Goal: Check status: Check status

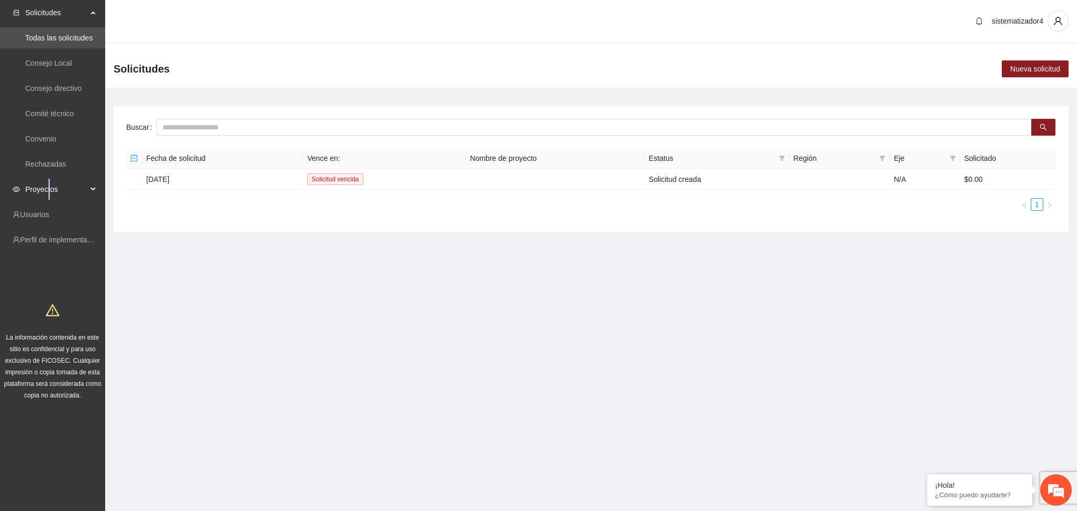
click at [48, 193] on span "Proyectos" at bounding box center [56, 189] width 62 height 21
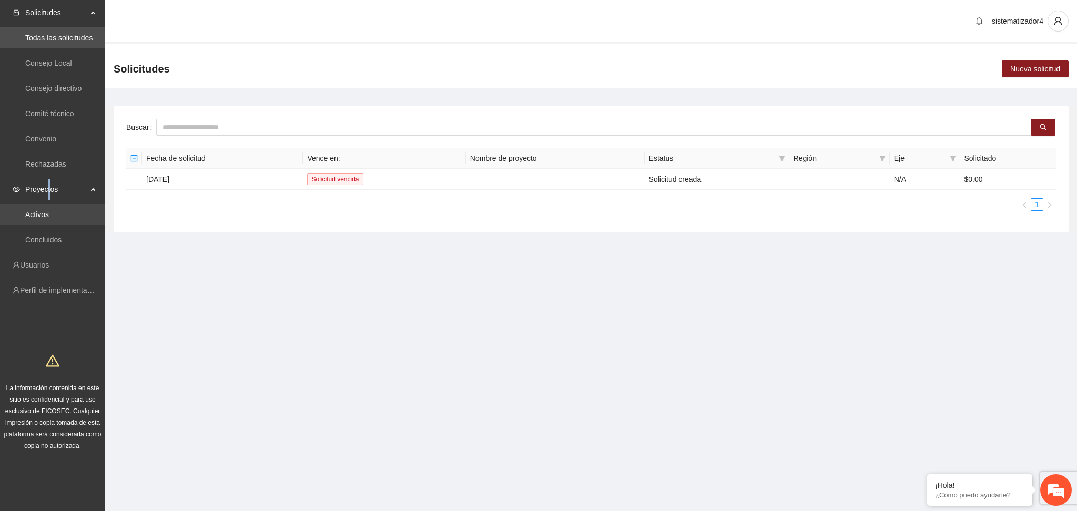
click at [48, 215] on link "Activos" at bounding box center [37, 214] width 24 height 8
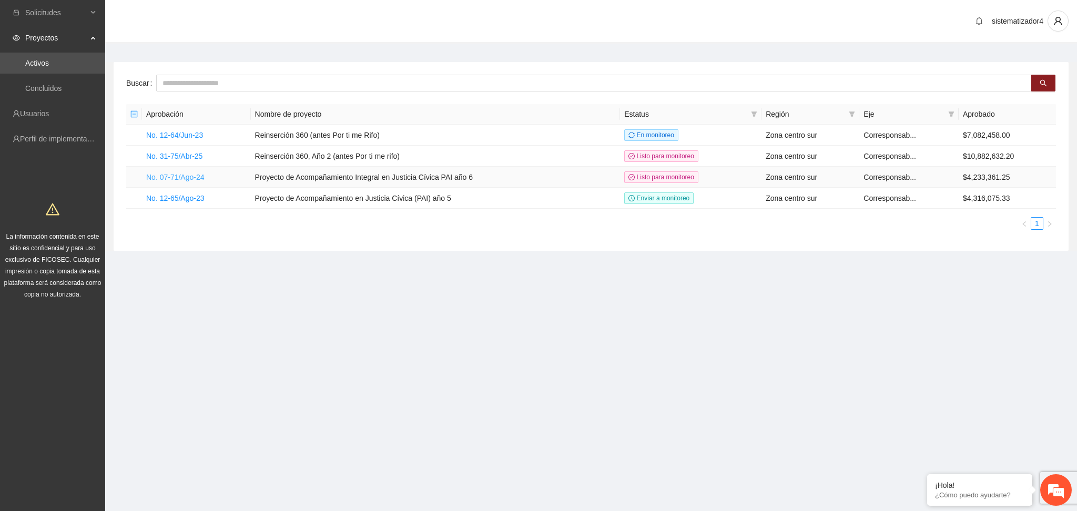
click at [192, 175] on link "No. 07-71/Ago-24" at bounding box center [175, 177] width 58 height 8
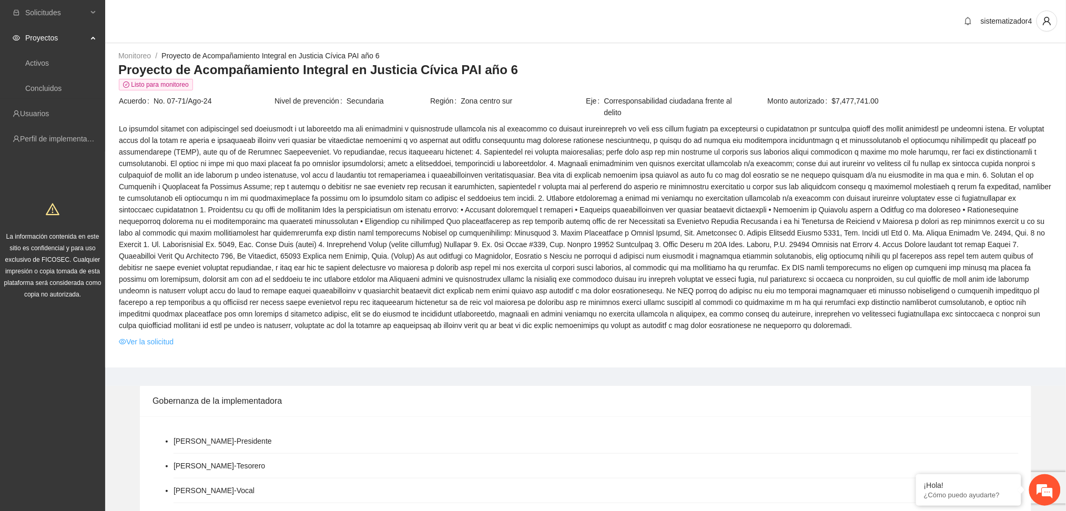
click at [140, 336] on link "Ver la solicitud" at bounding box center [146, 342] width 55 height 12
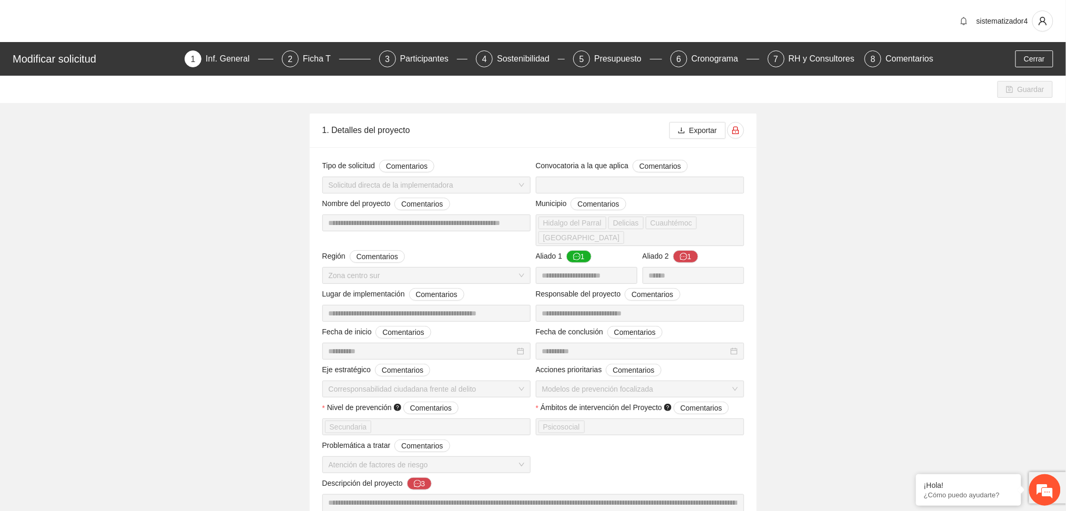
click at [235, 65] on div "Inf. General" at bounding box center [232, 58] width 53 height 17
click at [1042, 61] on span "Cerrar" at bounding box center [1034, 59] width 21 height 12
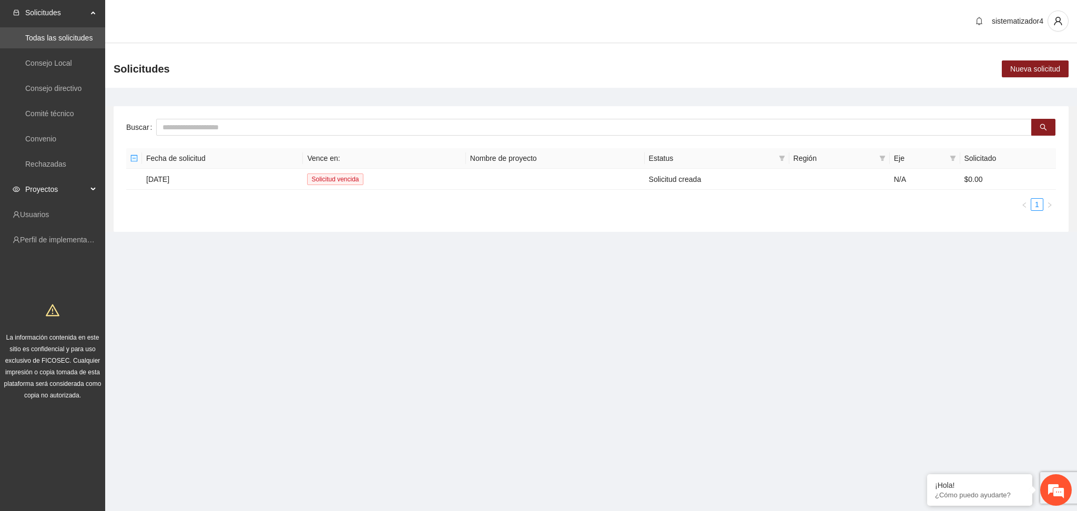
click at [42, 189] on span "Proyectos" at bounding box center [56, 189] width 62 height 21
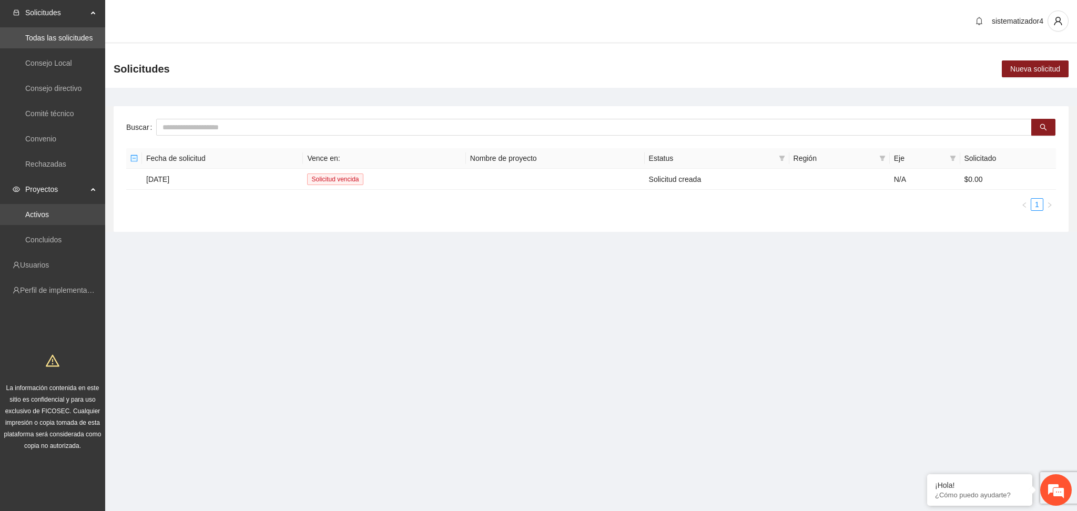
click at [39, 211] on link "Activos" at bounding box center [37, 214] width 24 height 8
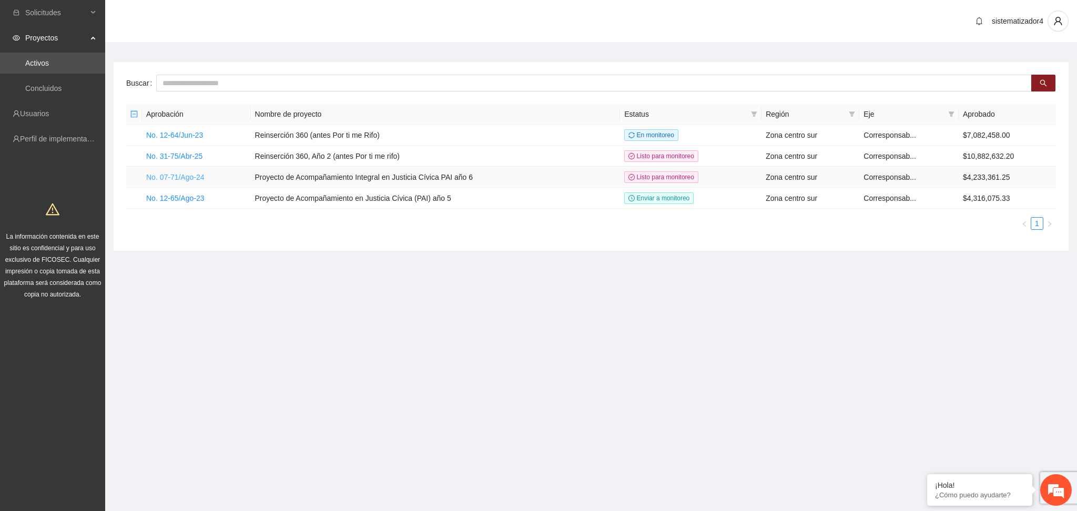
click at [183, 175] on link "No. 07-71/Ago-24" at bounding box center [175, 177] width 58 height 8
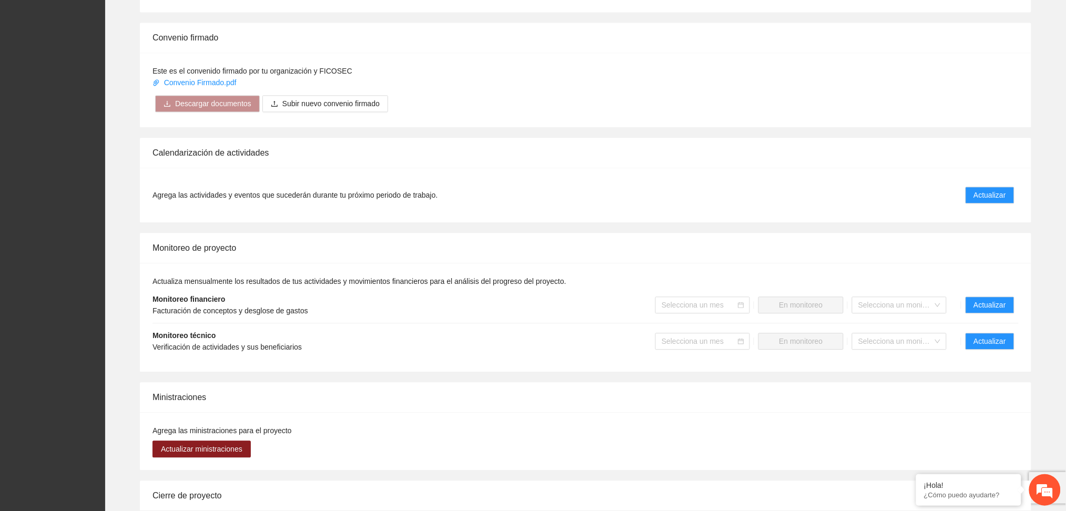
scroll to position [901, 0]
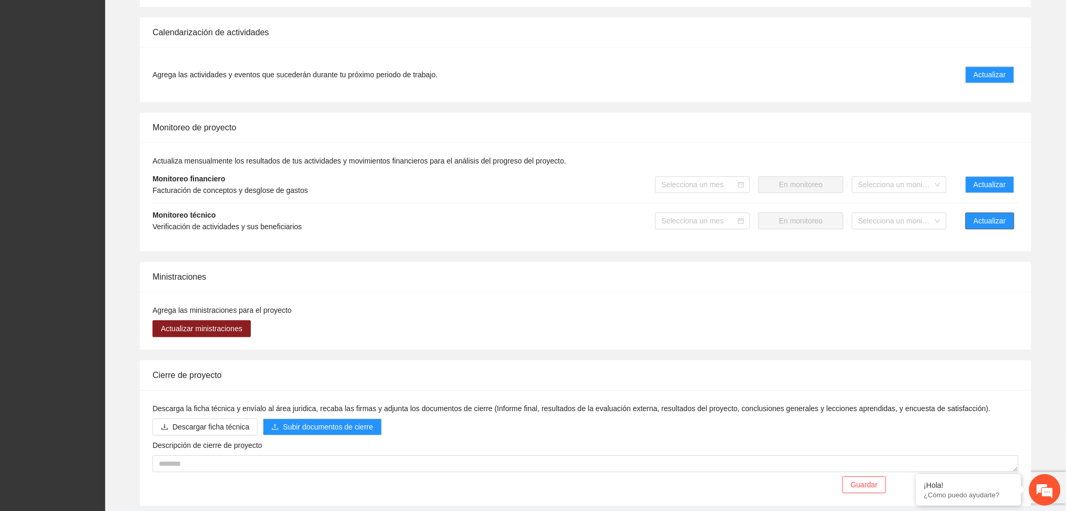
click at [981, 215] on span "Actualizar" at bounding box center [990, 221] width 32 height 12
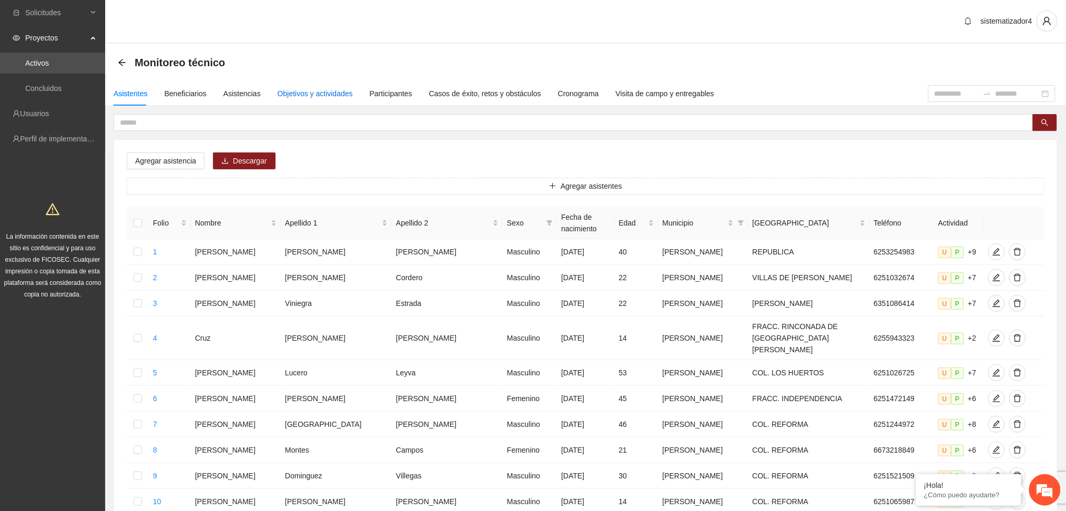
click at [326, 92] on div "Objetivos y actividades" at bounding box center [315, 94] width 75 height 12
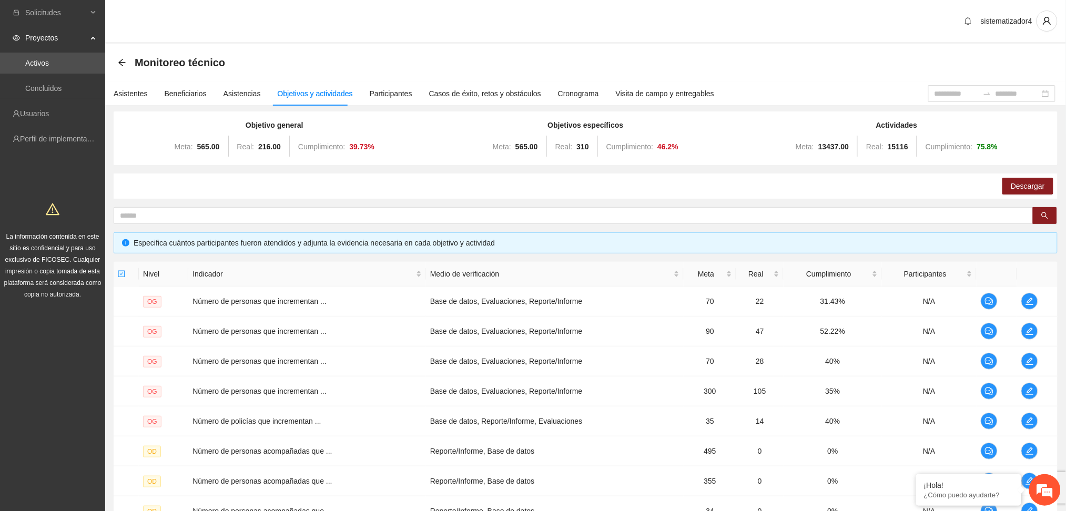
click at [116, 59] on div "Monitoreo técnico" at bounding box center [585, 63] width 961 height 38
click at [123, 60] on icon "arrow-left" at bounding box center [122, 62] width 8 height 8
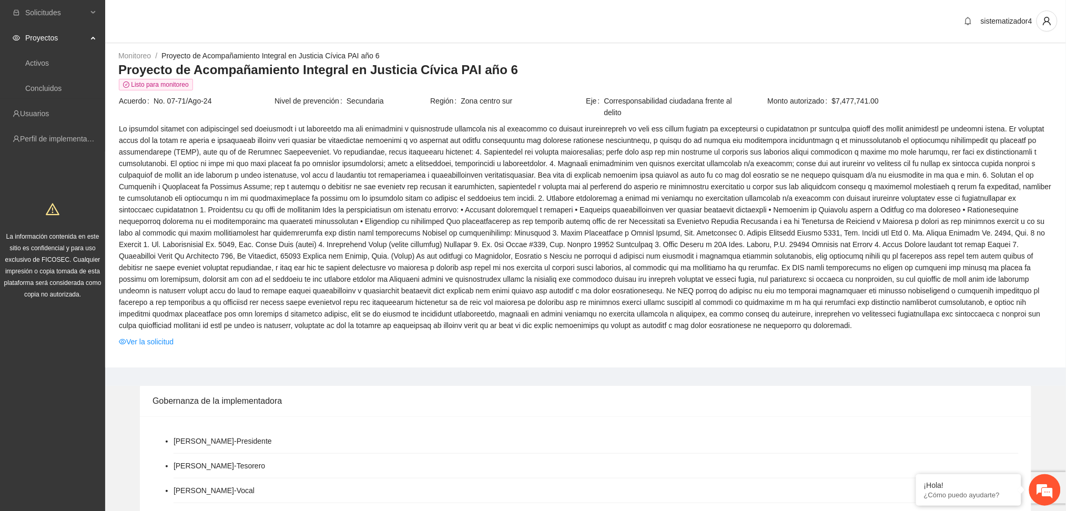
click at [56, 40] on span "Proyectos" at bounding box center [56, 37] width 62 height 21
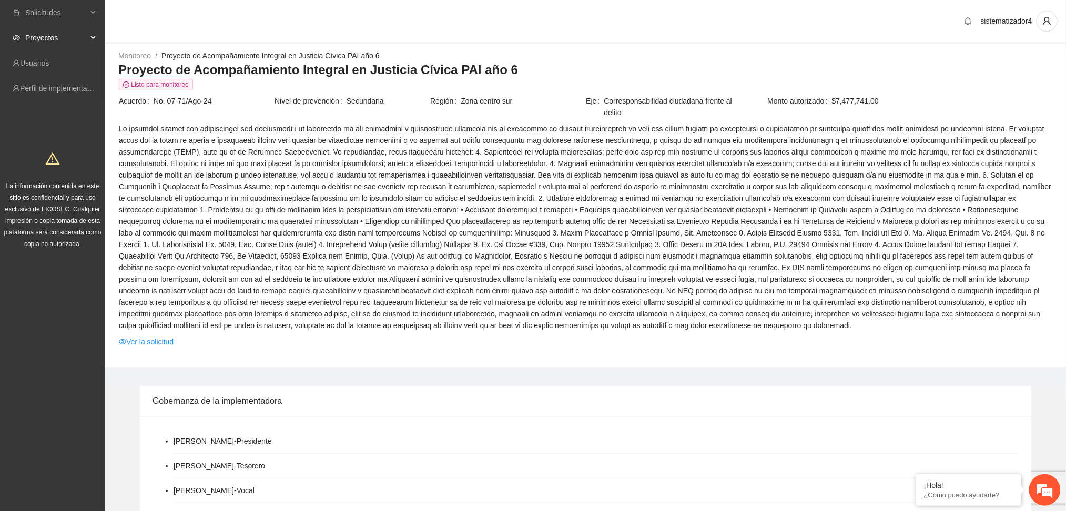
click at [56, 40] on span "Proyectos" at bounding box center [56, 37] width 62 height 21
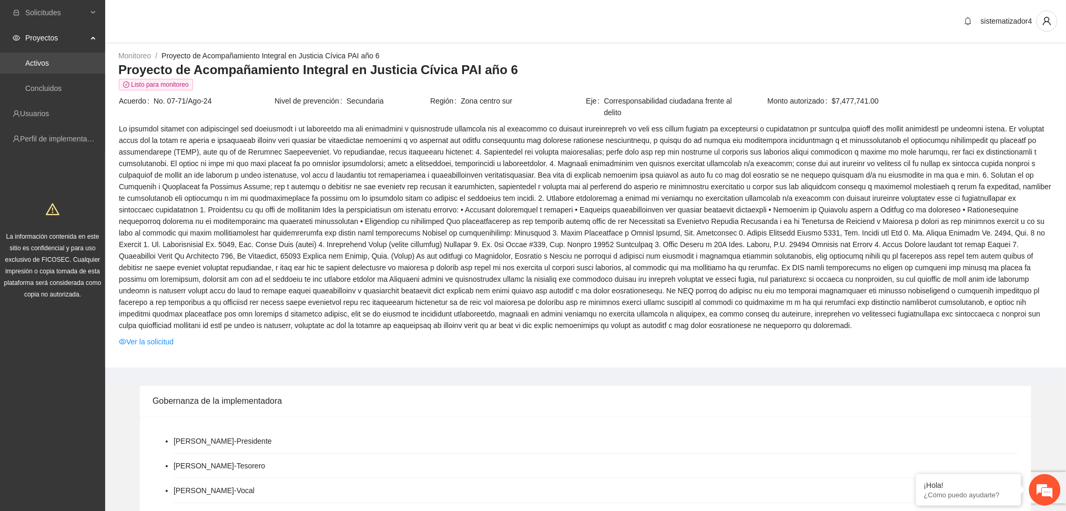
click at [40, 60] on link "Activos" at bounding box center [37, 63] width 24 height 8
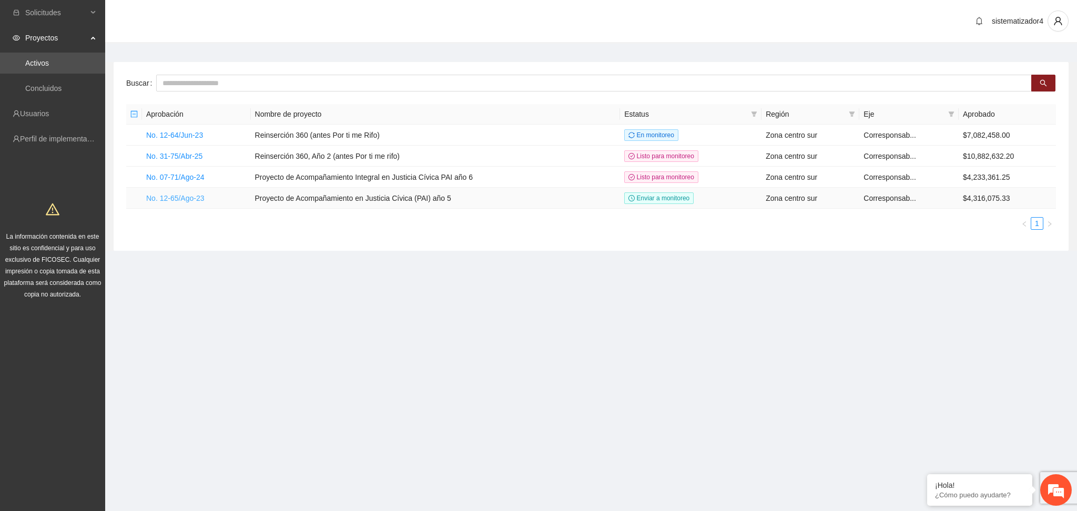
click at [179, 197] on link "No. 12-65/Ago-23" at bounding box center [175, 198] width 58 height 8
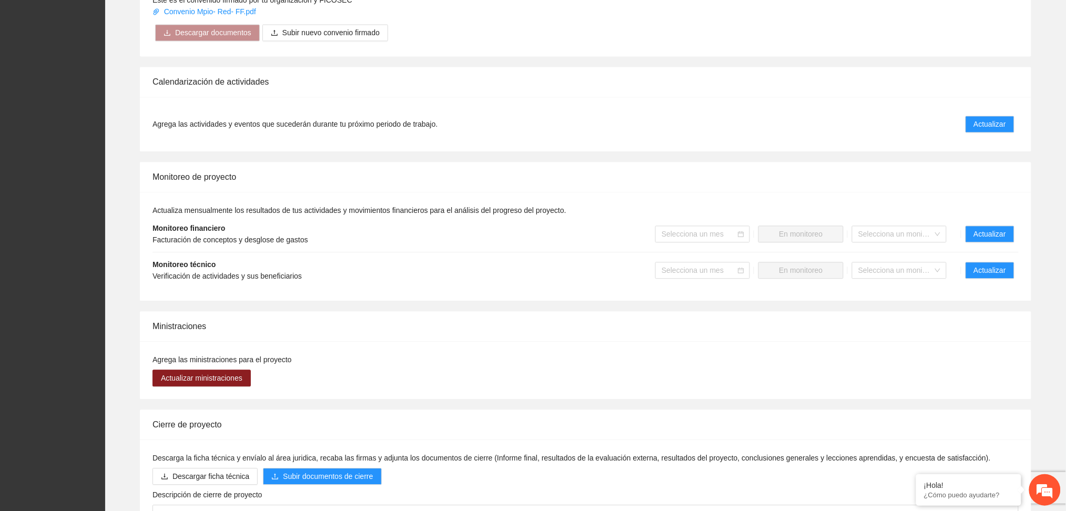
scroll to position [771, 0]
click at [994, 266] on span "Actualizar" at bounding box center [990, 270] width 32 height 12
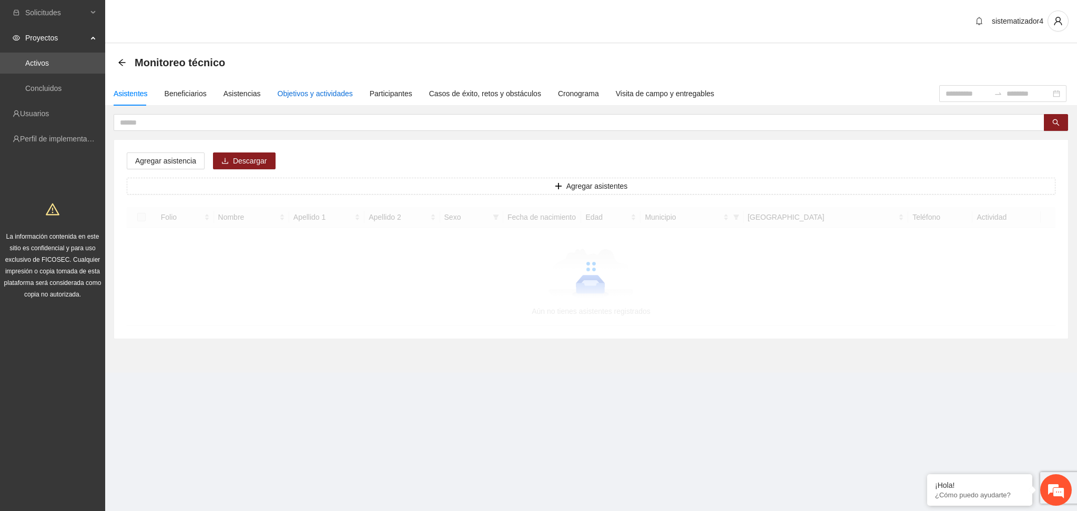
click at [320, 99] on div "Objetivos y actividades" at bounding box center [315, 94] width 75 height 12
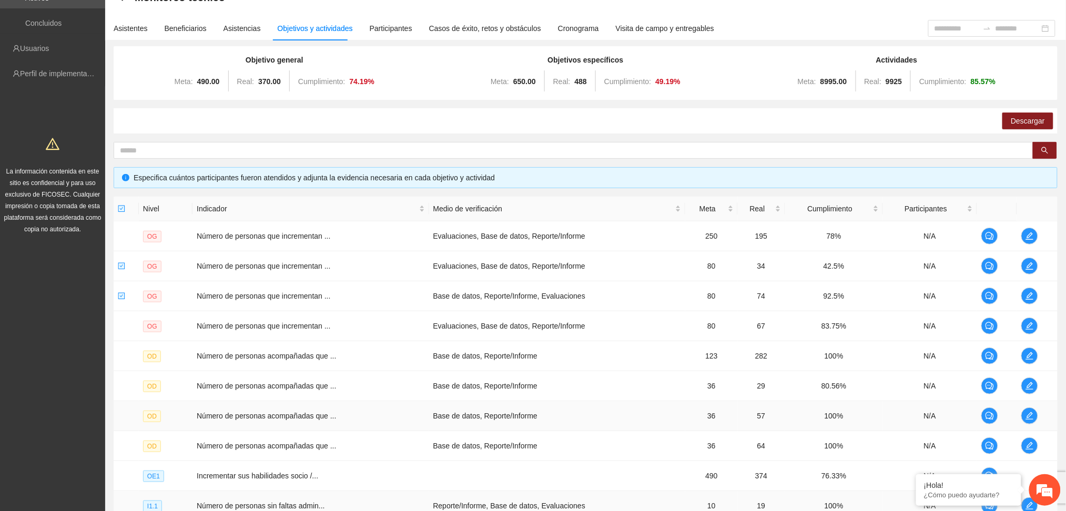
scroll to position [140, 0]
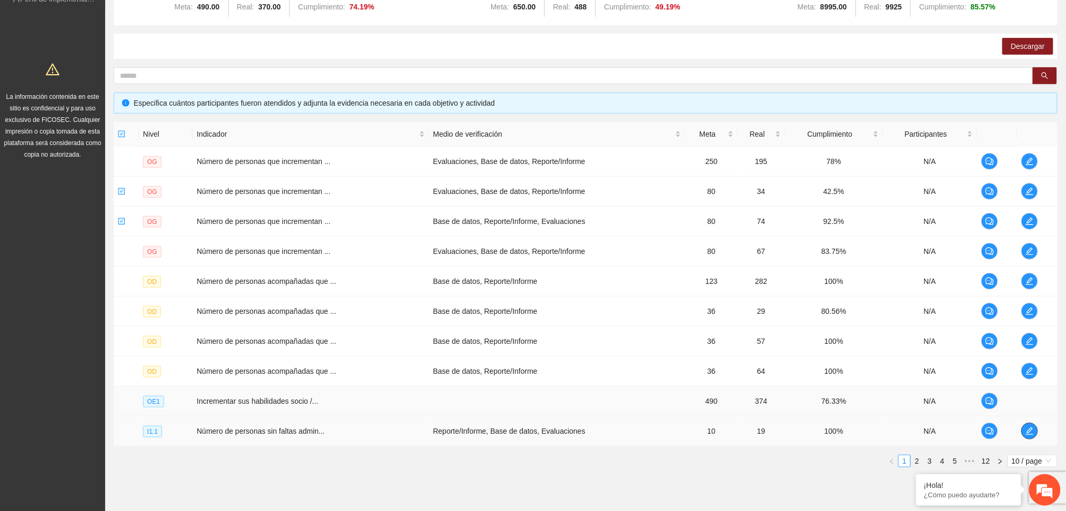
drag, startPoint x: 1026, startPoint y: 429, endPoint x: 618, endPoint y: 396, distance: 409.0
click at [659, 413] on tbody "OG Número de personas que incrementan ... Evaluaciones, Base de datos, Reporte/…" at bounding box center [586, 297] width 944 height 300
click at [1032, 280] on icon "edit" at bounding box center [1030, 281] width 8 height 8
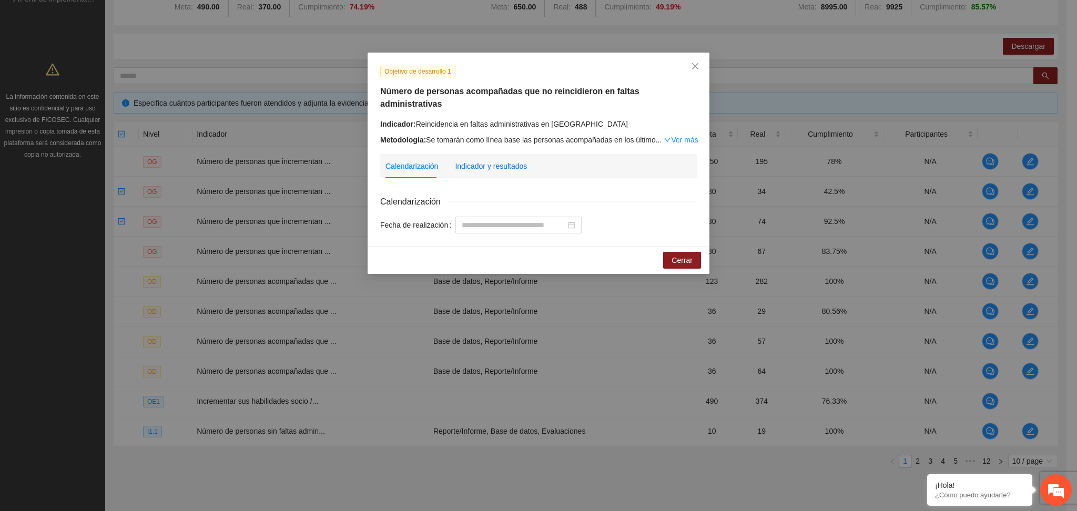
click at [519, 160] on div "Indicador y resultados" at bounding box center [491, 166] width 72 height 12
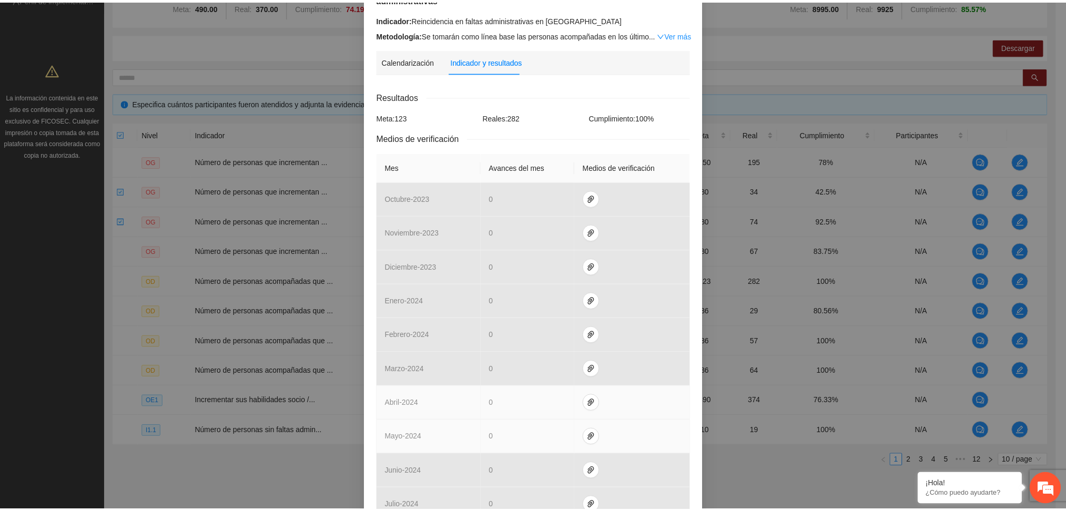
scroll to position [0, 0]
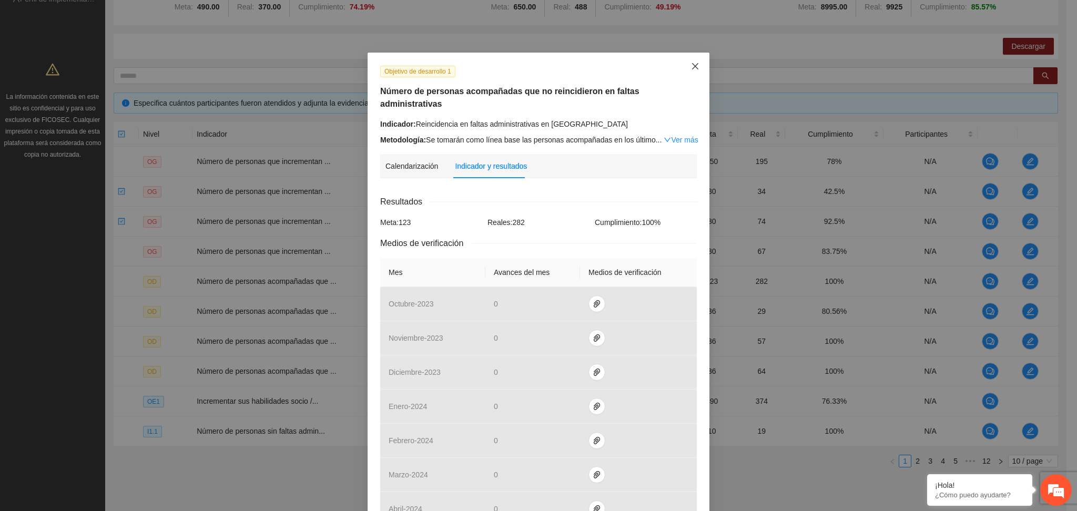
click at [691, 67] on icon "close" at bounding box center [695, 66] width 8 height 8
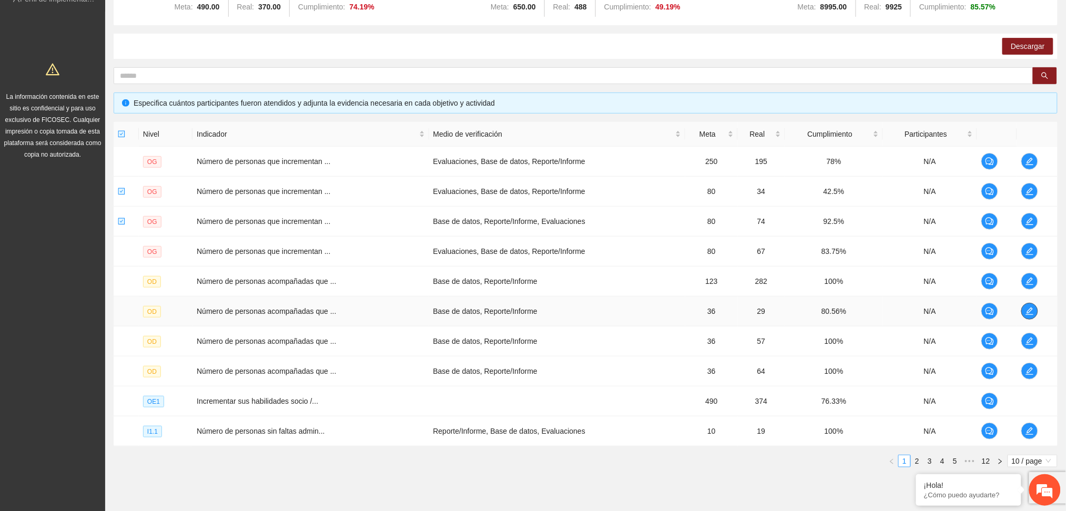
click at [1023, 315] on span "edit" at bounding box center [1030, 311] width 16 height 8
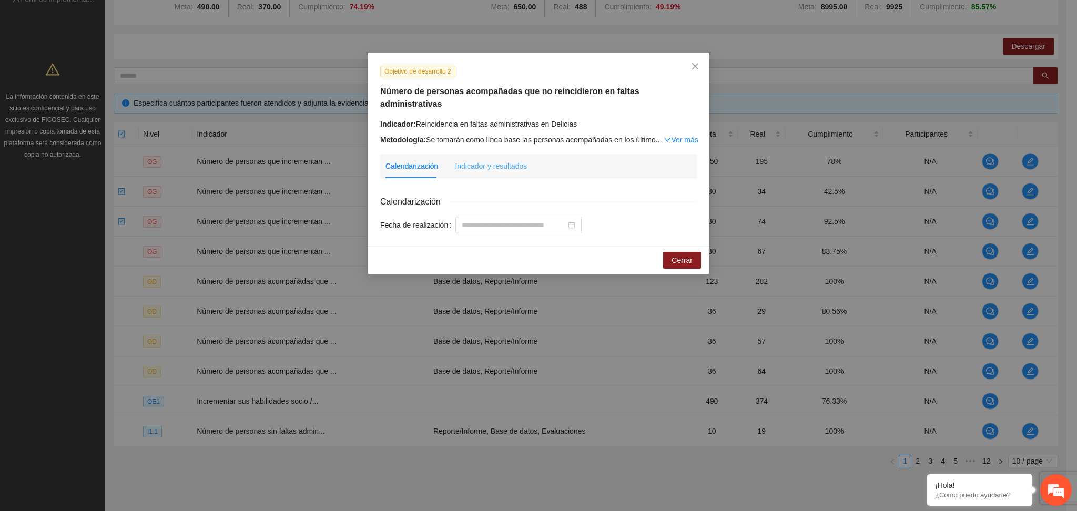
click at [512, 160] on div "Indicador y resultados" at bounding box center [491, 166] width 72 height 24
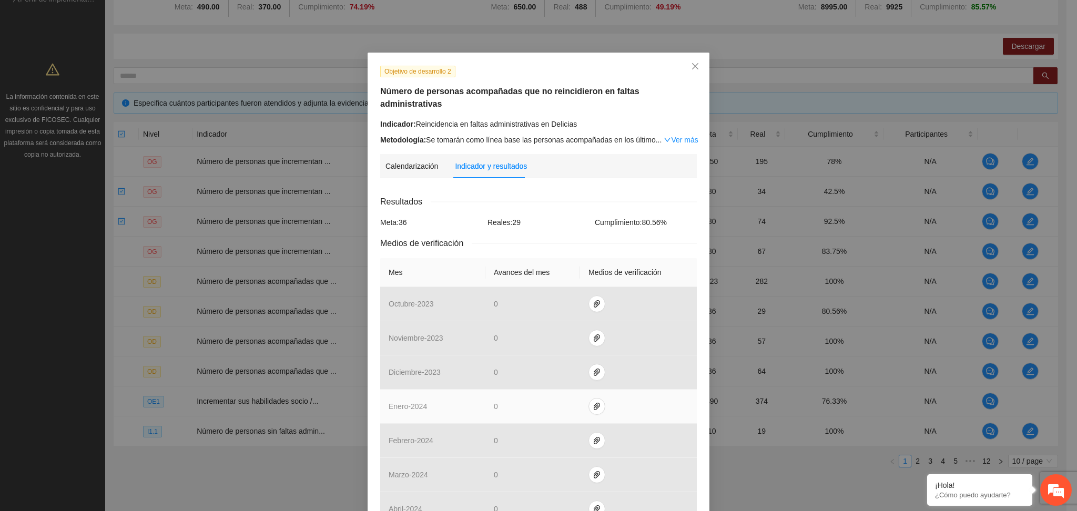
click at [523, 407] on td "0" at bounding box center [532, 407] width 95 height 34
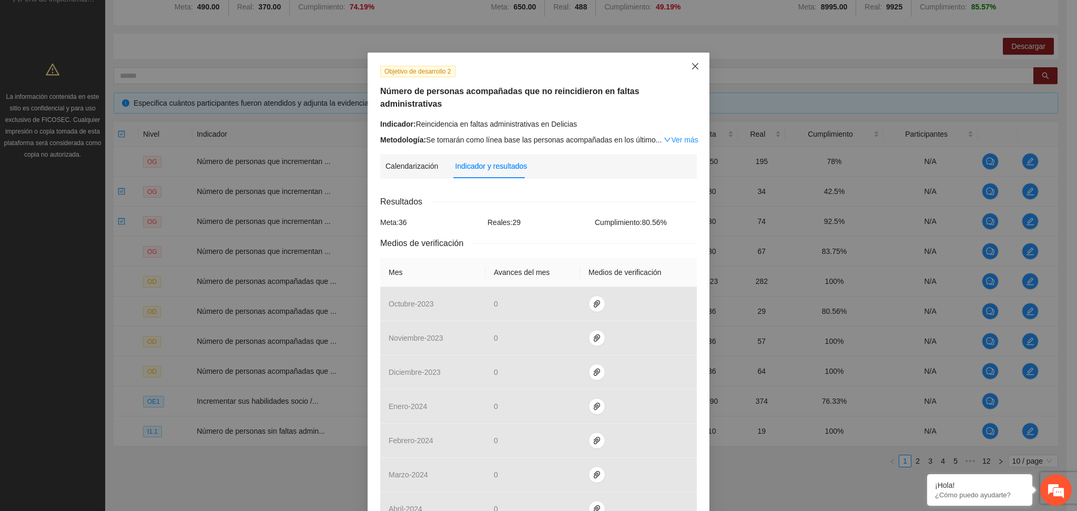
click at [694, 63] on icon "close" at bounding box center [695, 66] width 8 height 8
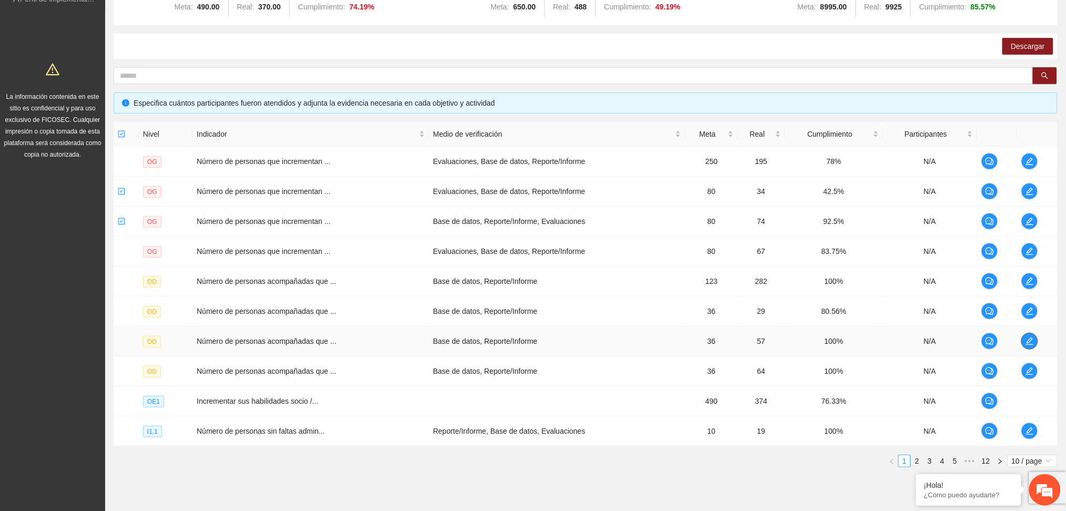
click at [1030, 335] on button "button" at bounding box center [1029, 341] width 17 height 17
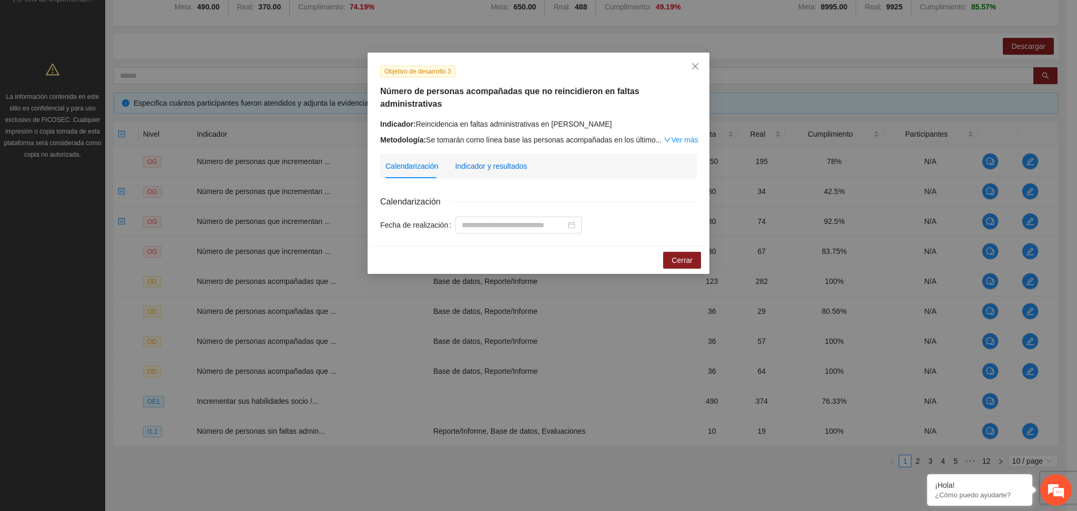
click at [470, 160] on div "Indicador y resultados" at bounding box center [491, 166] width 72 height 12
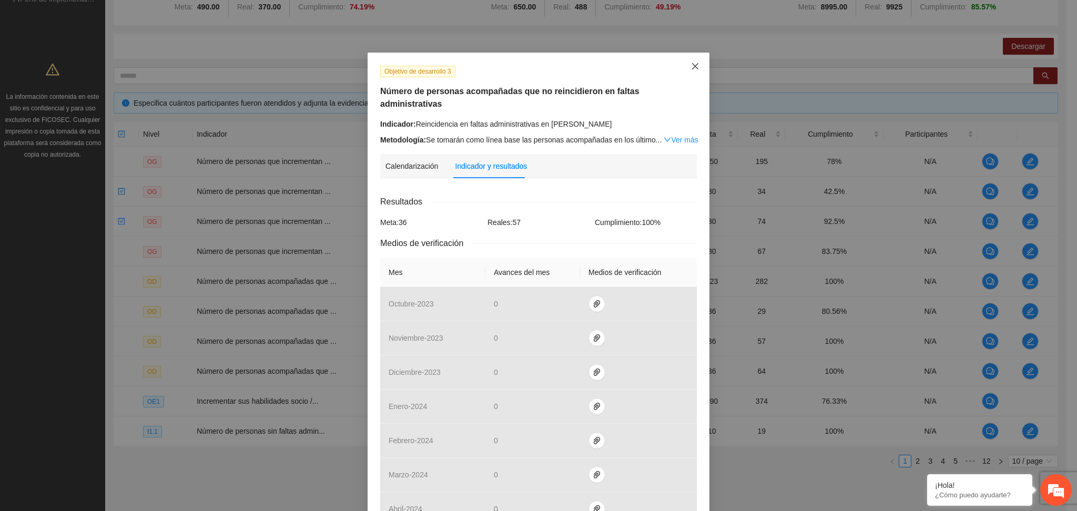
click at [696, 69] on span "Close" at bounding box center [695, 67] width 28 height 28
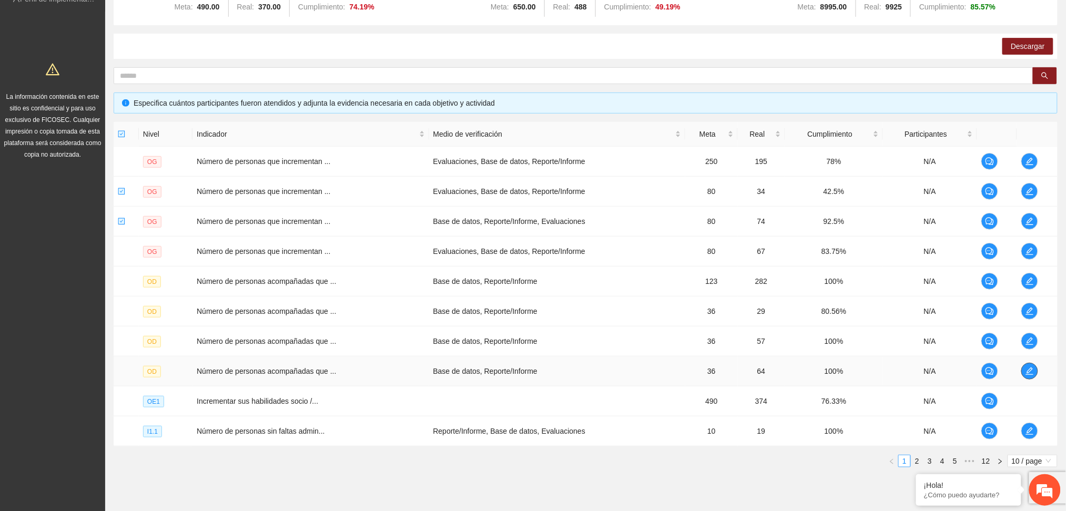
click at [1033, 371] on icon "edit" at bounding box center [1030, 371] width 8 height 8
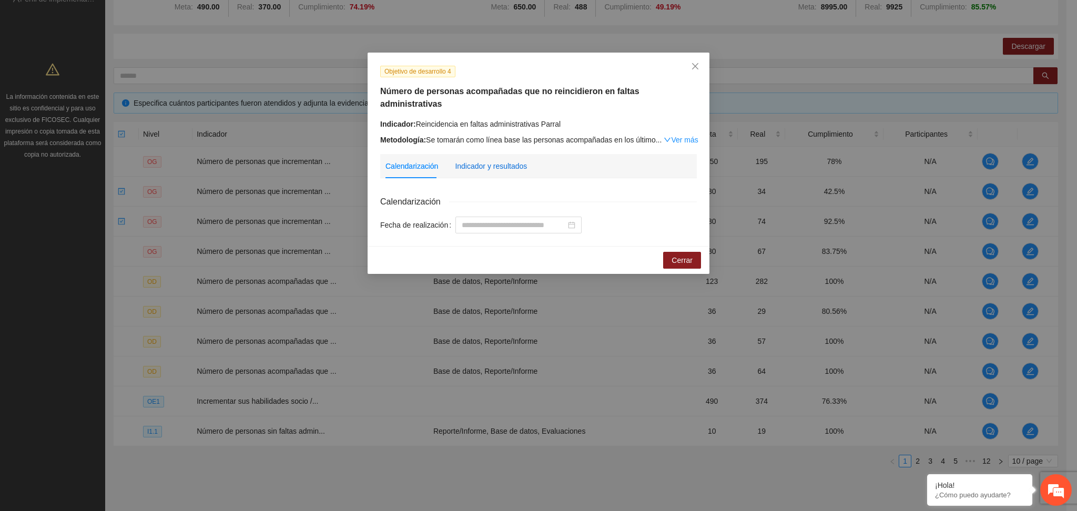
click at [493, 160] on div "Indicador y resultados" at bounding box center [491, 166] width 72 height 12
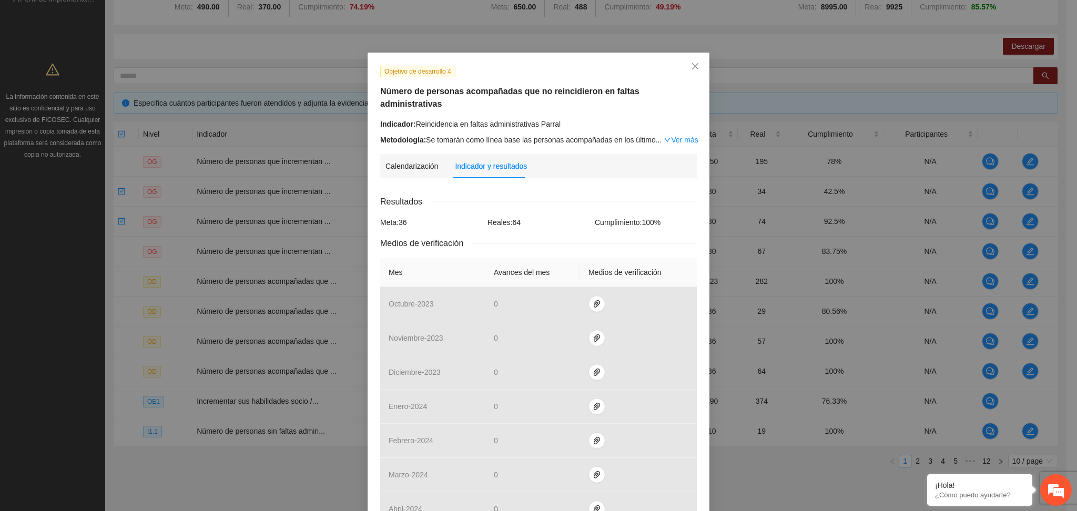
click at [594, 159] on div "Calendarización Indicador y resultados" at bounding box center [539, 166] width 306 height 24
click at [693, 66] on icon "close" at bounding box center [695, 66] width 8 height 8
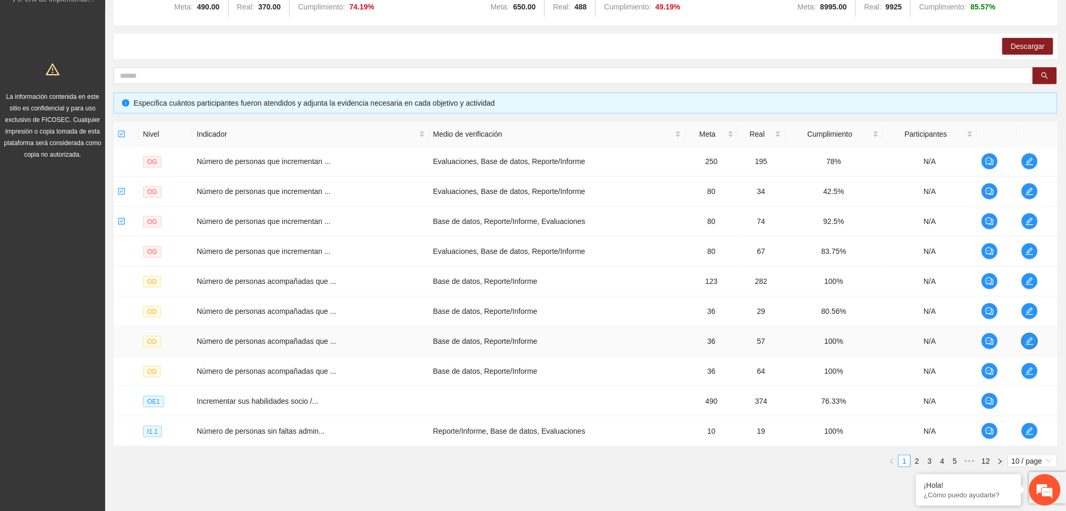
click at [1026, 341] on icon "edit" at bounding box center [1030, 341] width 8 height 8
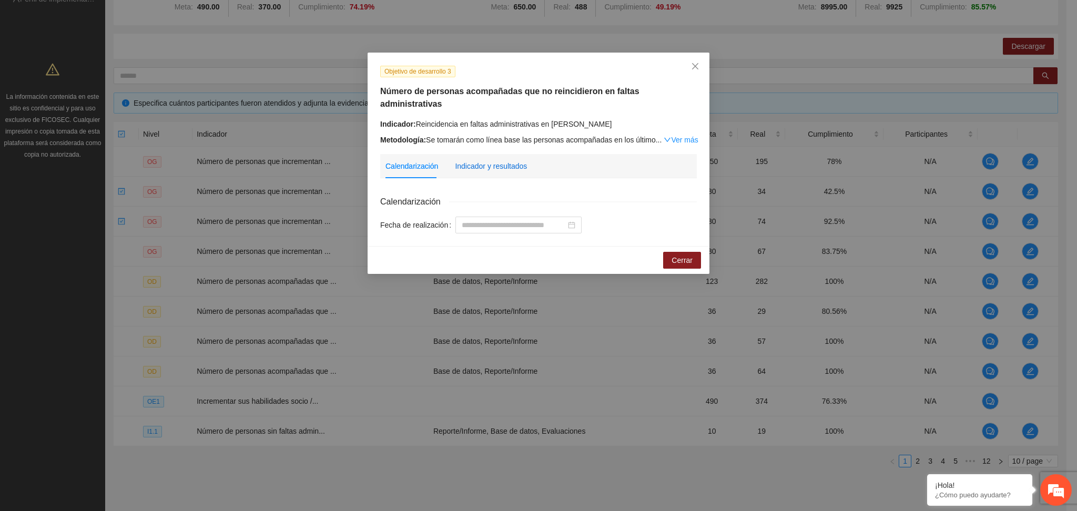
click at [509, 160] on div "Indicador y resultados" at bounding box center [491, 166] width 72 height 12
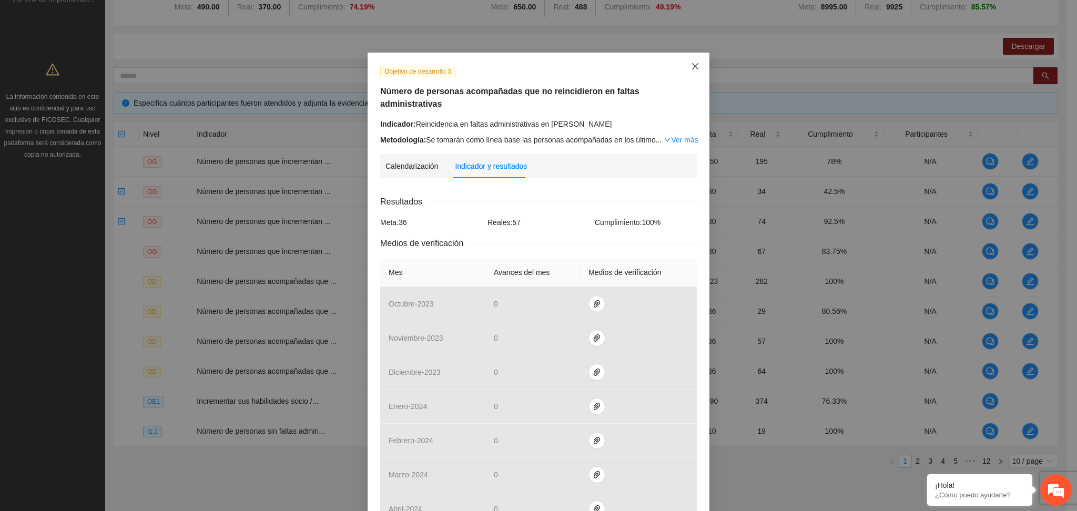
click at [695, 67] on span "Close" at bounding box center [695, 67] width 28 height 28
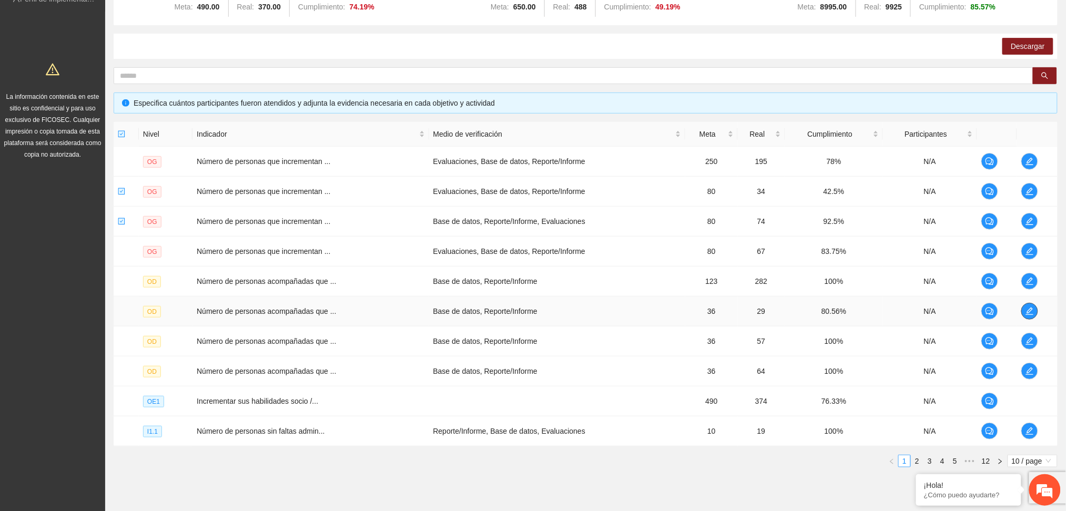
click at [1028, 311] on icon "edit" at bounding box center [1030, 311] width 8 height 8
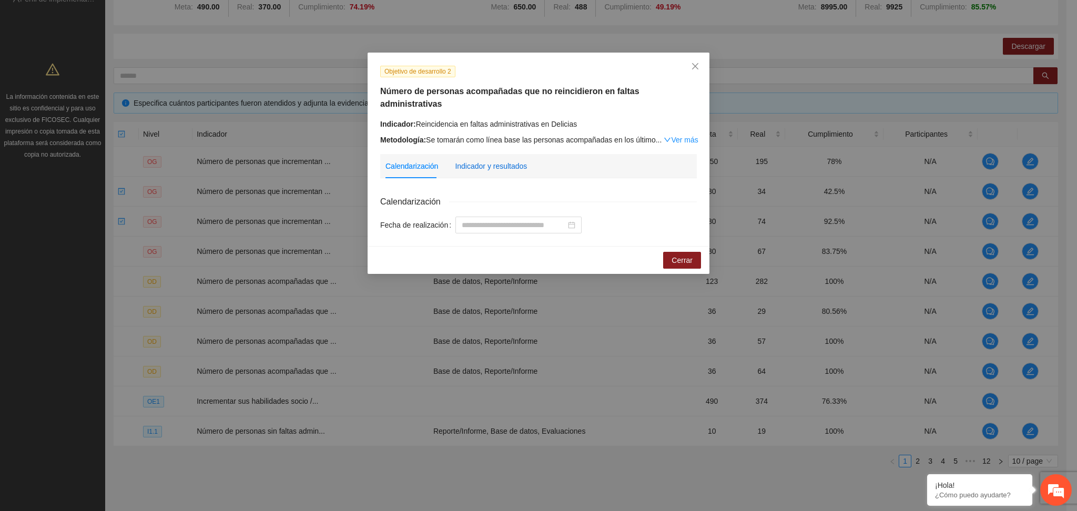
click at [503, 160] on div "Indicador y resultados" at bounding box center [491, 166] width 72 height 12
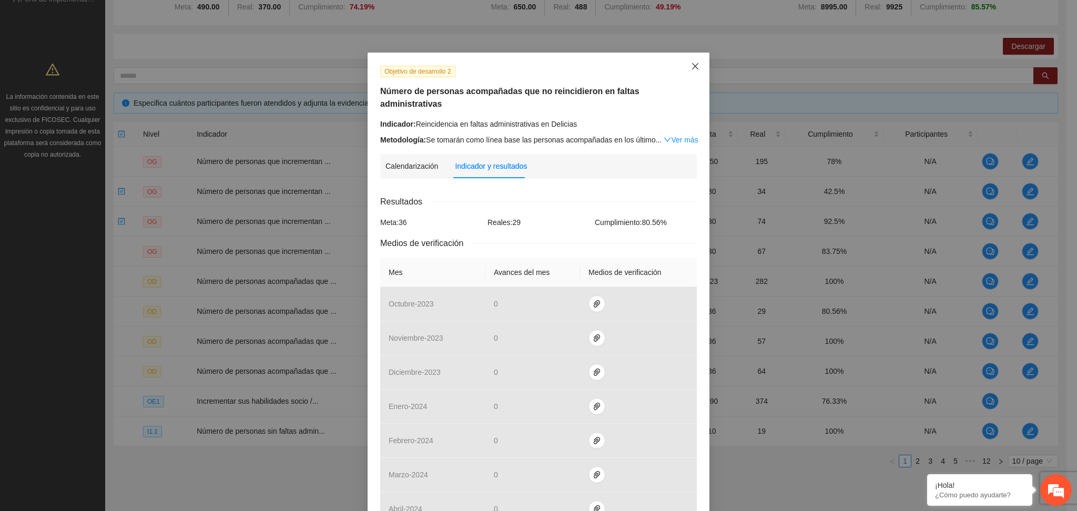
click at [693, 66] on icon "close" at bounding box center [695, 66] width 8 height 8
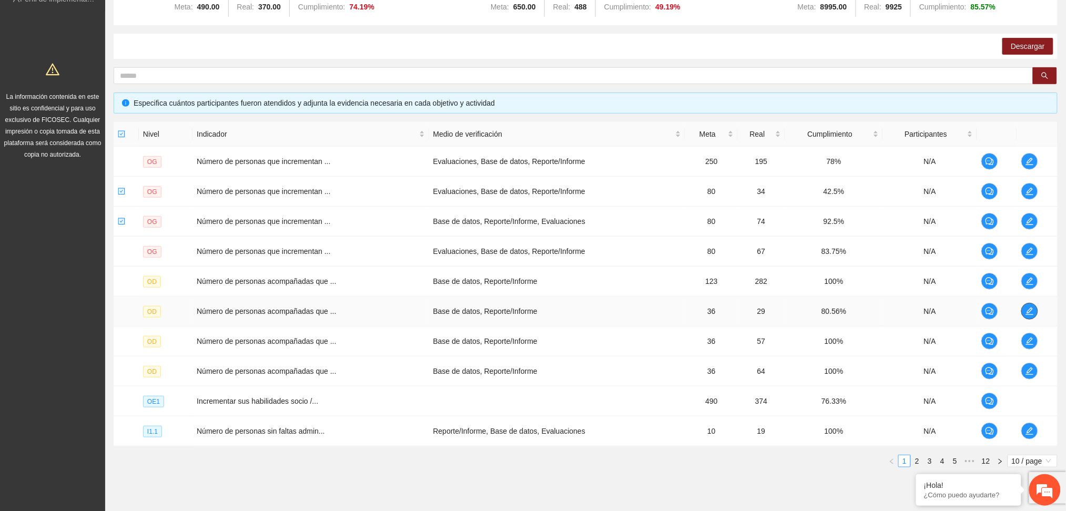
click at [1030, 305] on button "button" at bounding box center [1029, 311] width 17 height 17
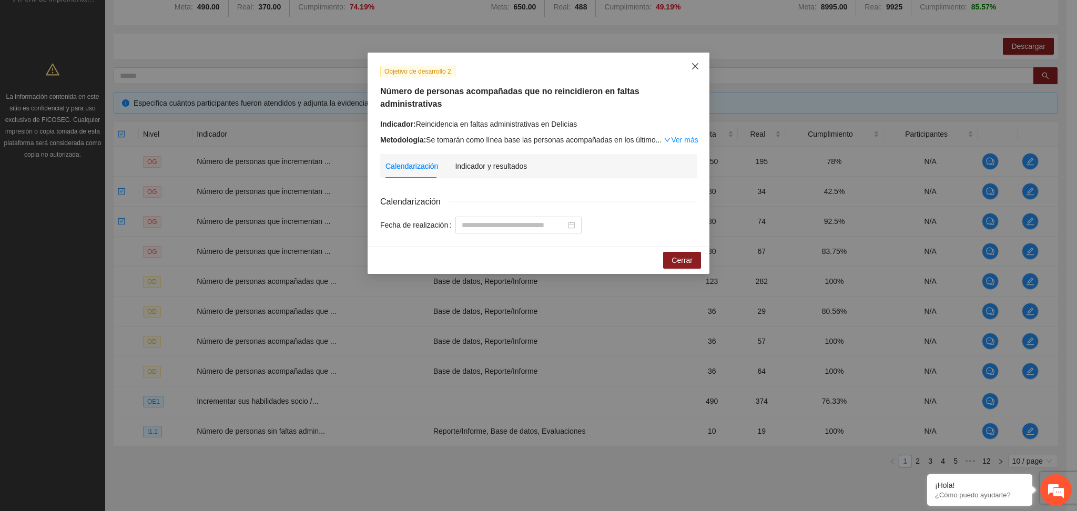
click at [692, 69] on icon "close" at bounding box center [695, 66] width 8 height 8
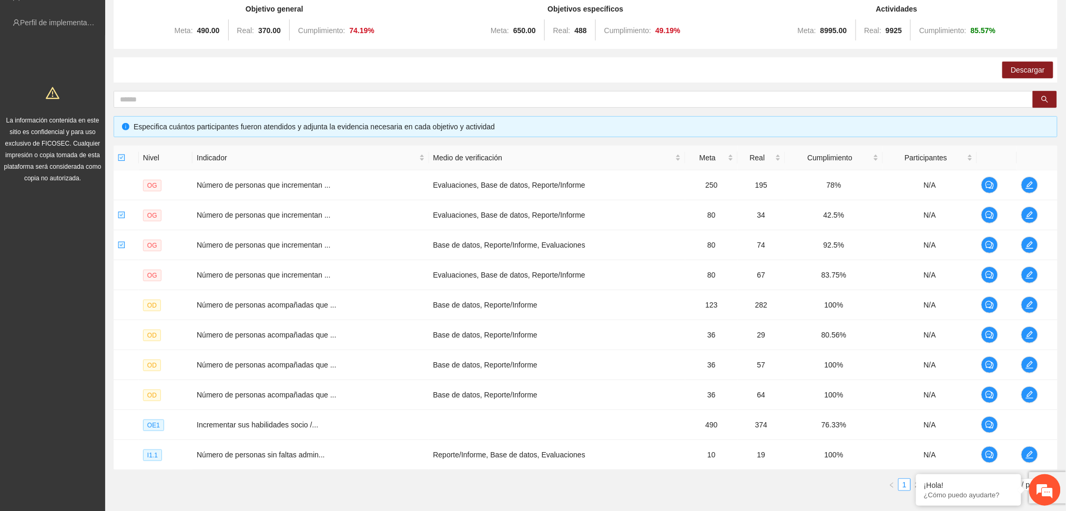
scroll to position [140, 0]
